Goal: Information Seeking & Learning: Learn about a topic

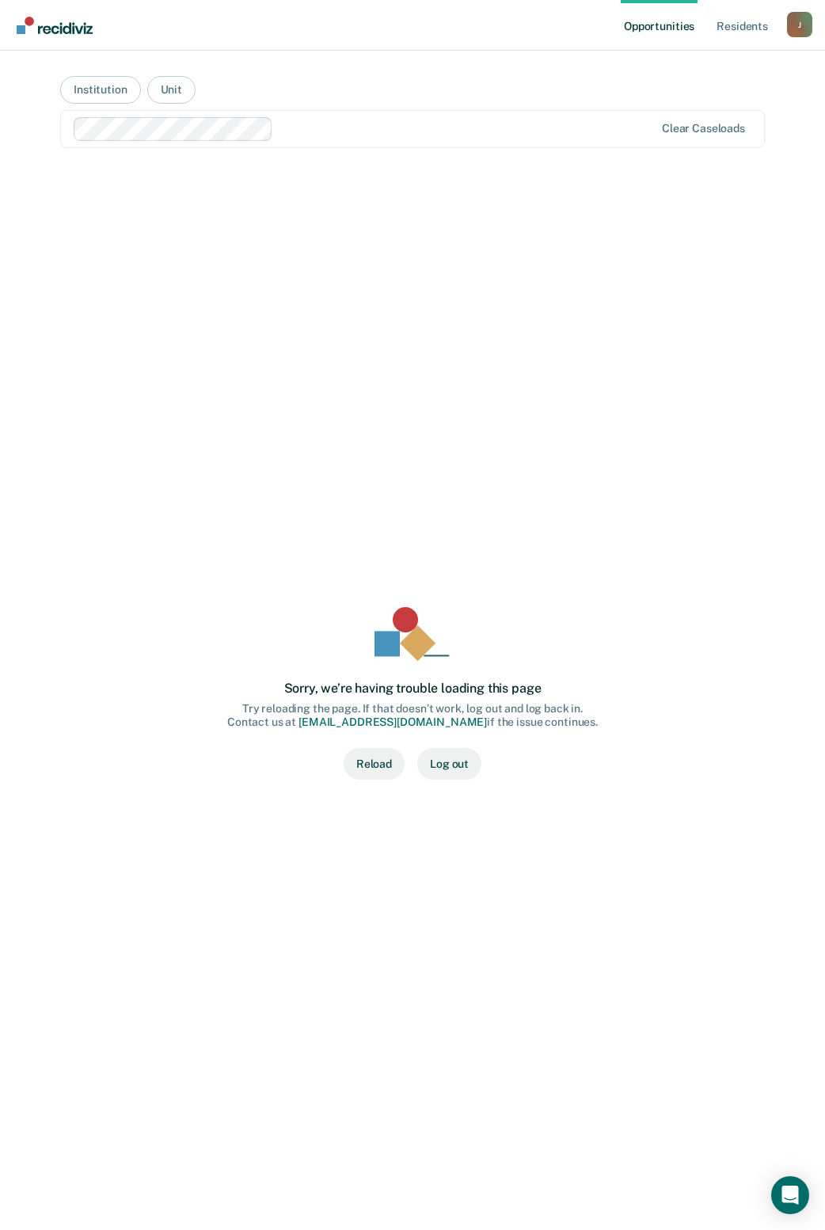
click at [319, 347] on div "Sorry, we’re having trouble loading this page Try reloading the page. If that d…" at bounding box center [412, 693] width 654 height 1002
click at [387, 763] on button "Reload" at bounding box center [374, 764] width 61 height 32
click at [507, 481] on div "Sorry, we’re having trouble loading this page Try reloading the page. If that d…" at bounding box center [412, 693] width 654 height 1002
click at [389, 766] on button "Reload" at bounding box center [374, 764] width 61 height 32
click at [737, 30] on link "Resident s" at bounding box center [742, 25] width 58 height 51
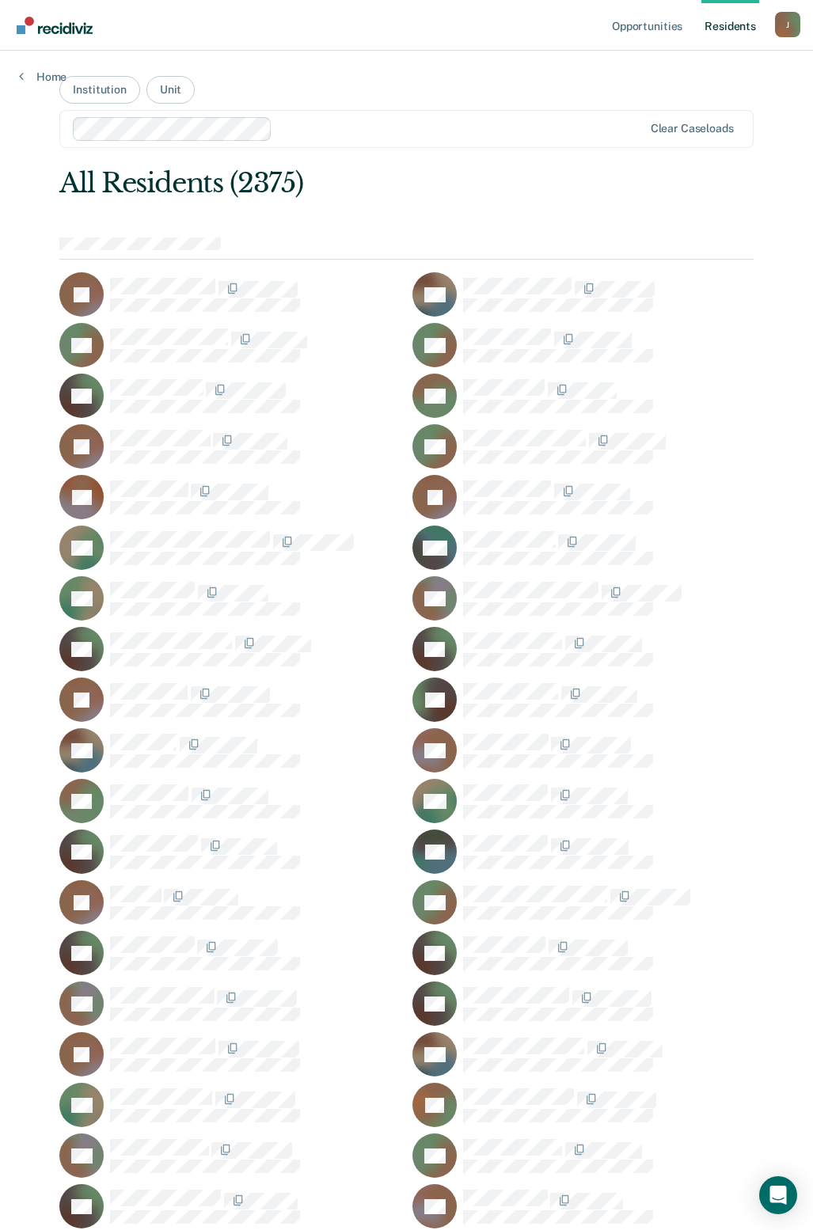
scroll to position [9196, 0]
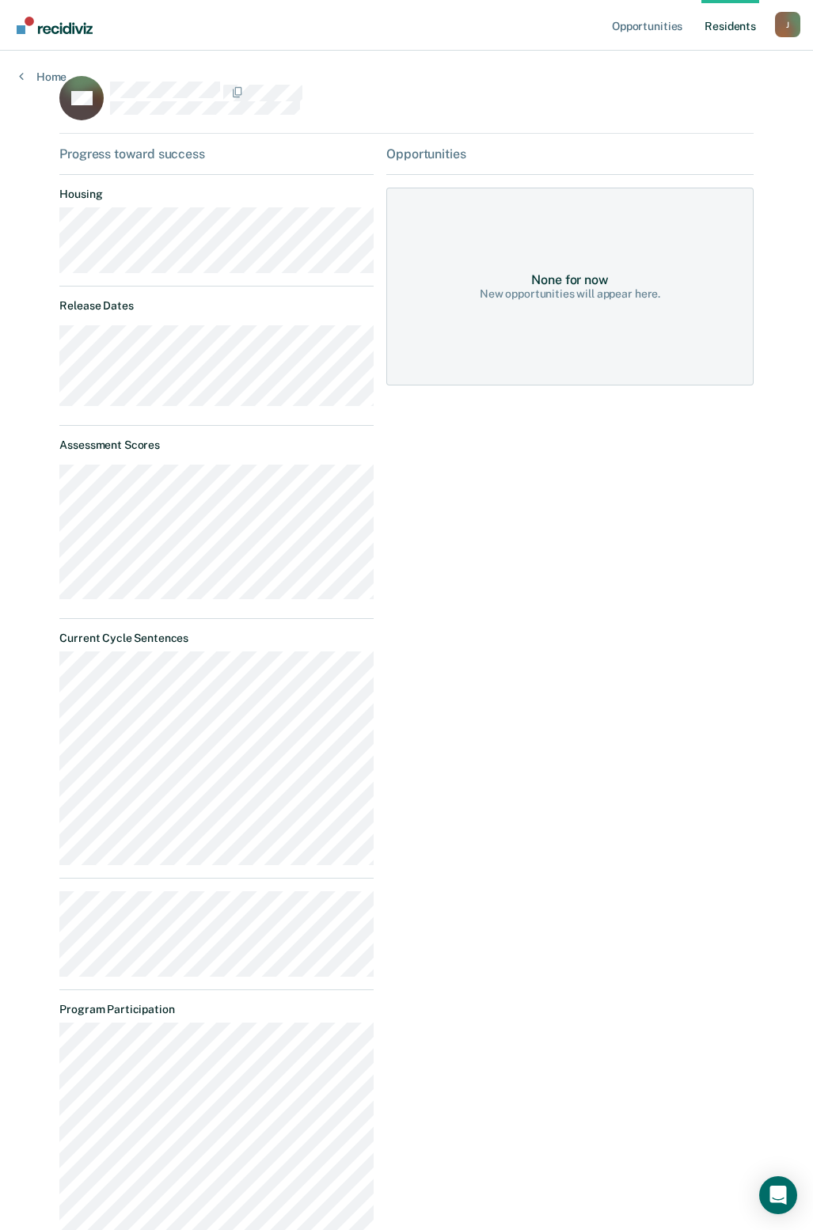
click at [721, 28] on link "Resident s" at bounding box center [730, 25] width 58 height 51
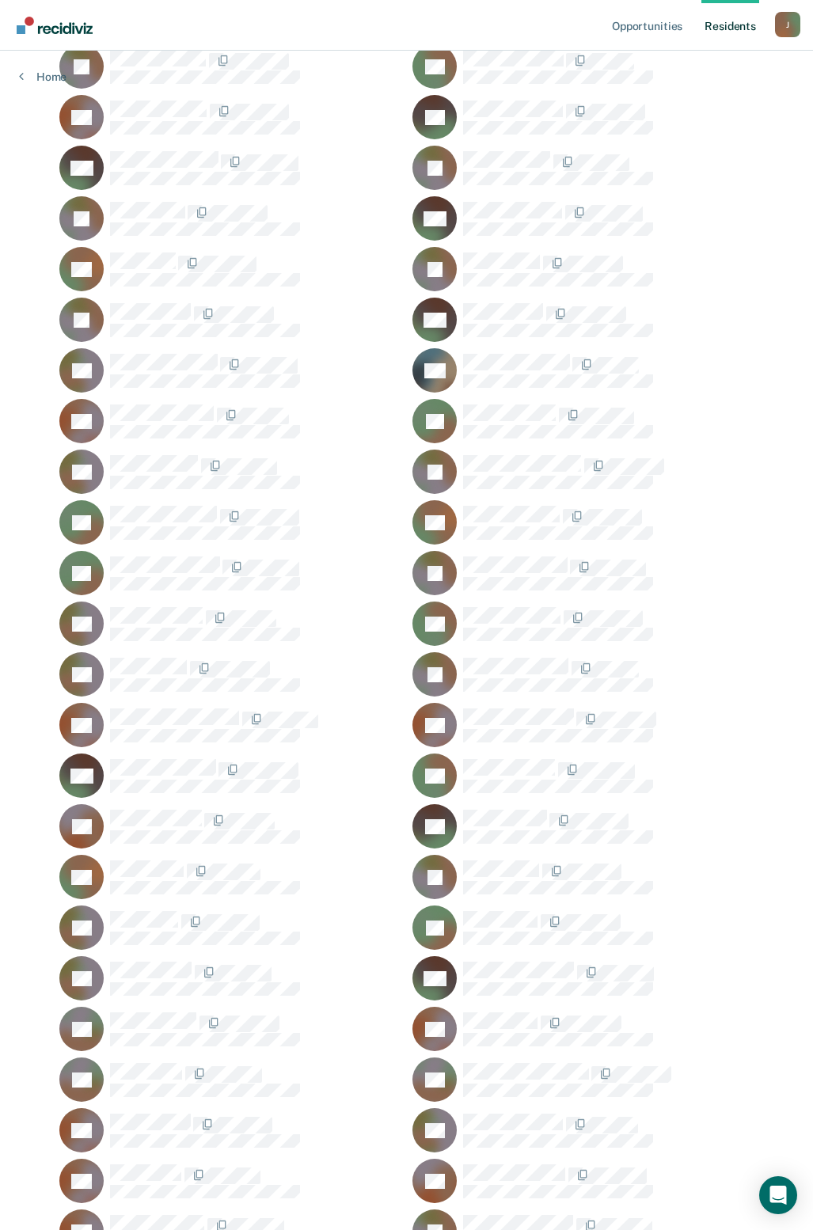
scroll to position [32451, 0]
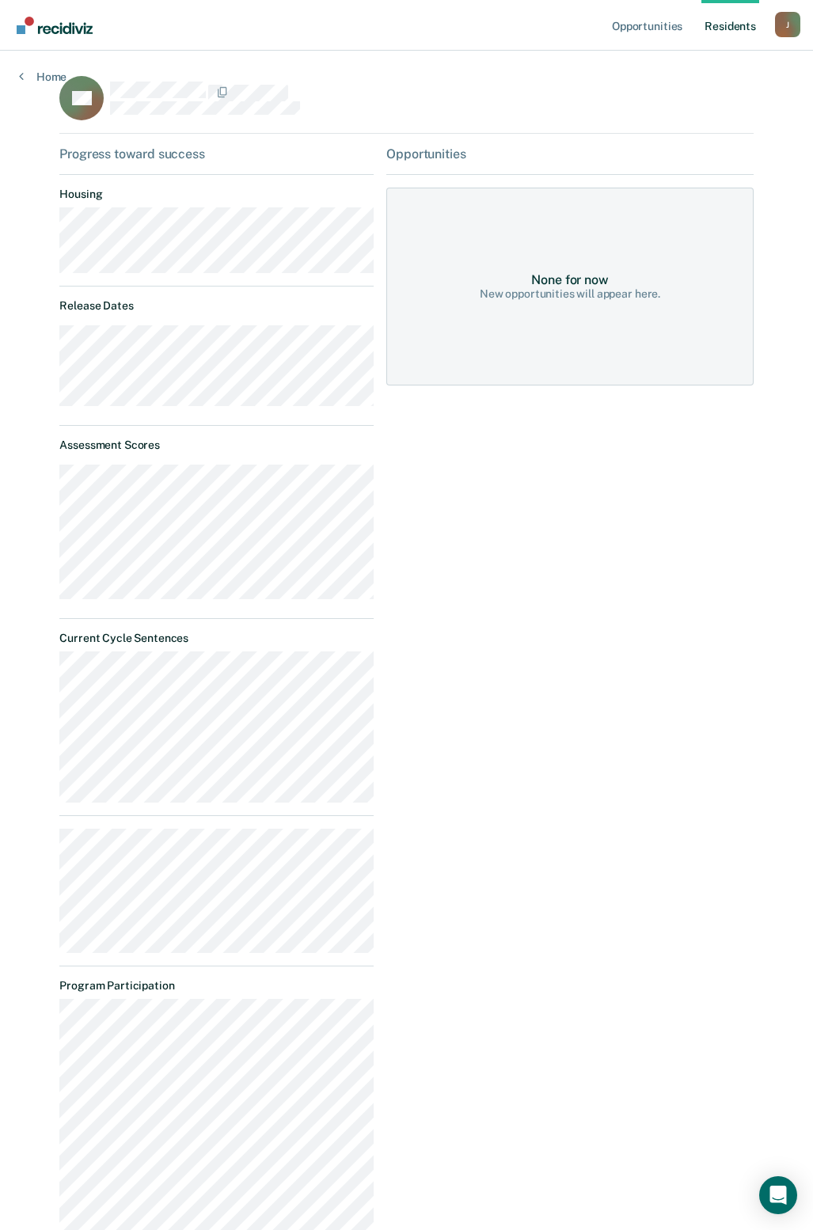
click at [462, 101] on div "NL" at bounding box center [405, 105] width 693 height 58
